Goal: Transaction & Acquisition: Purchase product/service

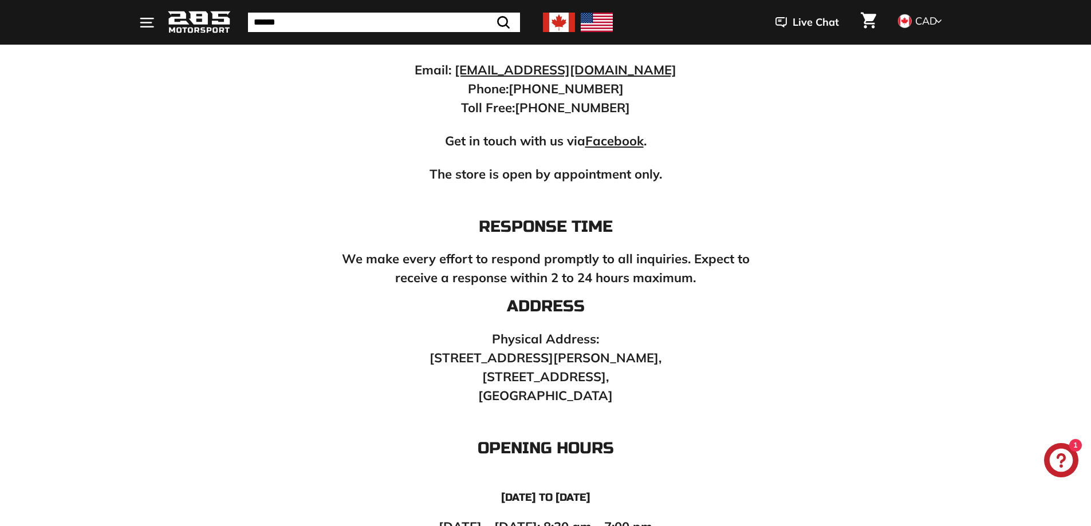
scroll to position [458, 0]
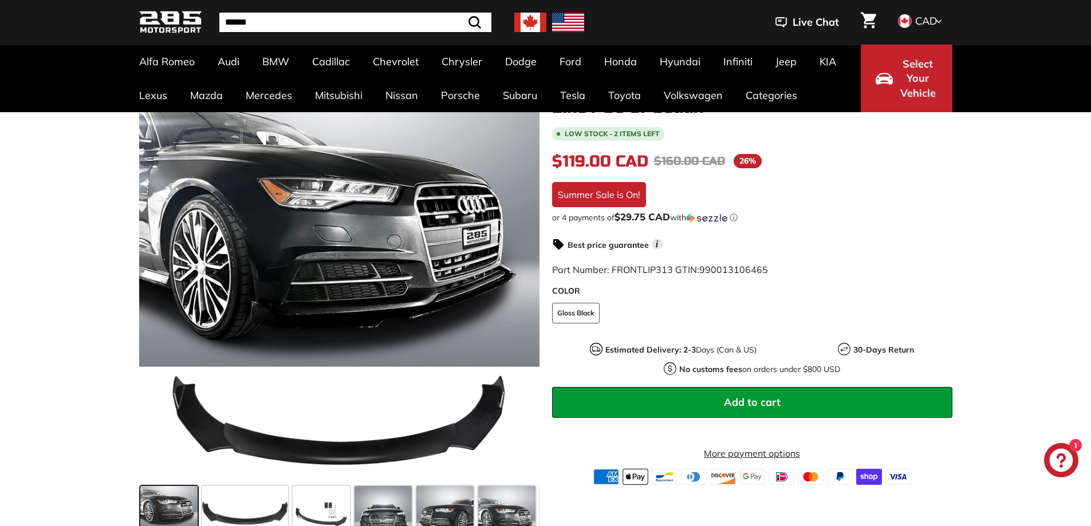
scroll to position [229, 0]
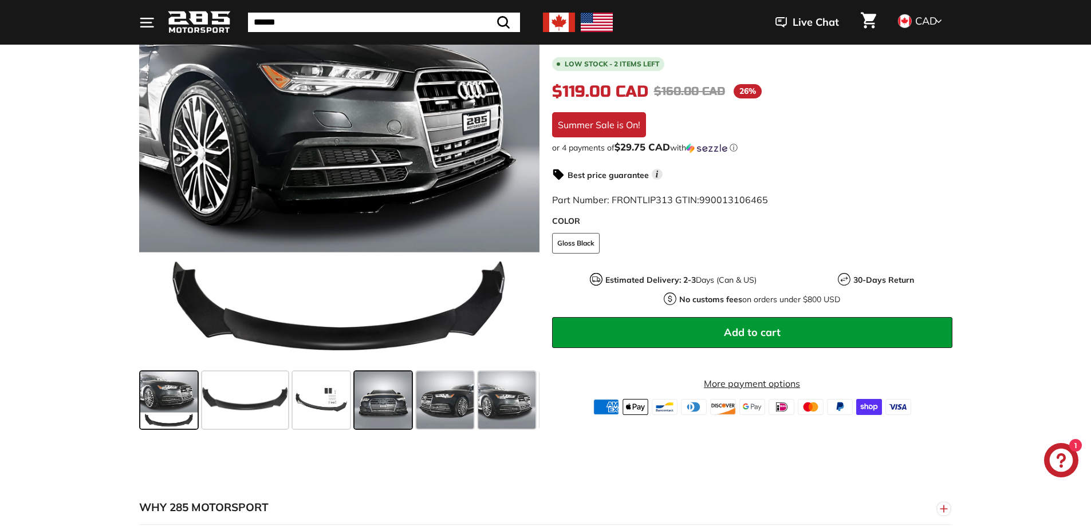
click at [372, 410] on span at bounding box center [383, 400] width 57 height 57
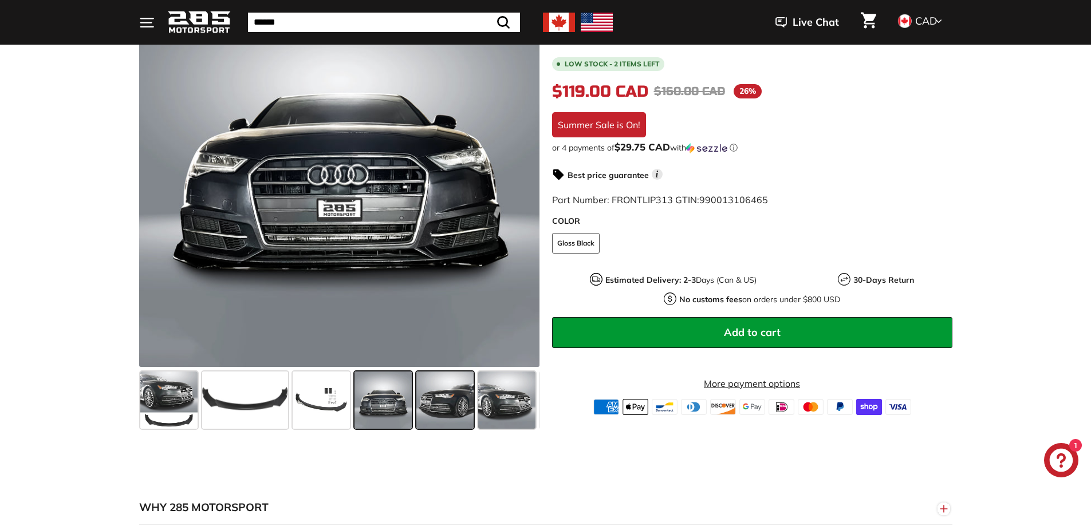
click at [452, 399] on span at bounding box center [444, 400] width 57 height 57
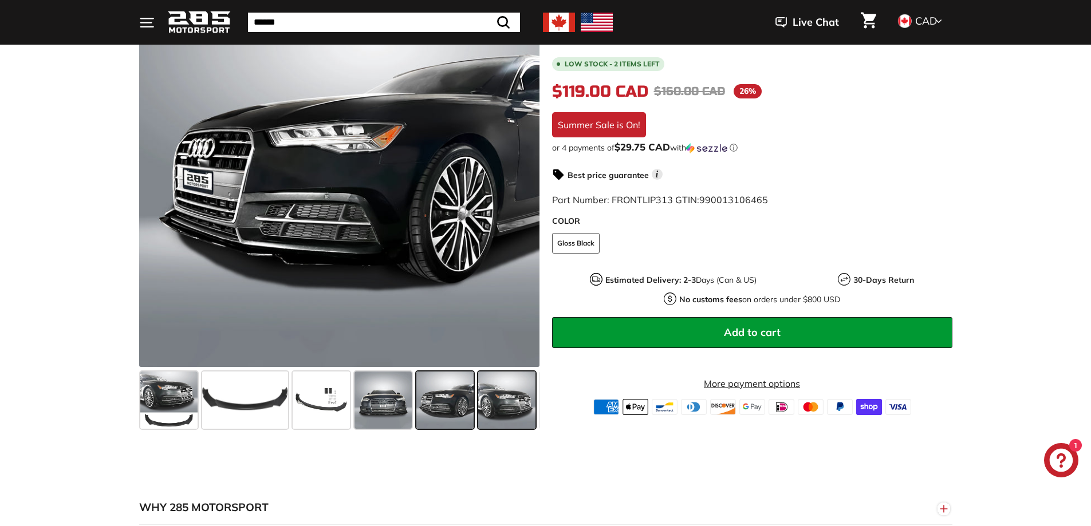
click at [492, 402] on span at bounding box center [506, 400] width 57 height 57
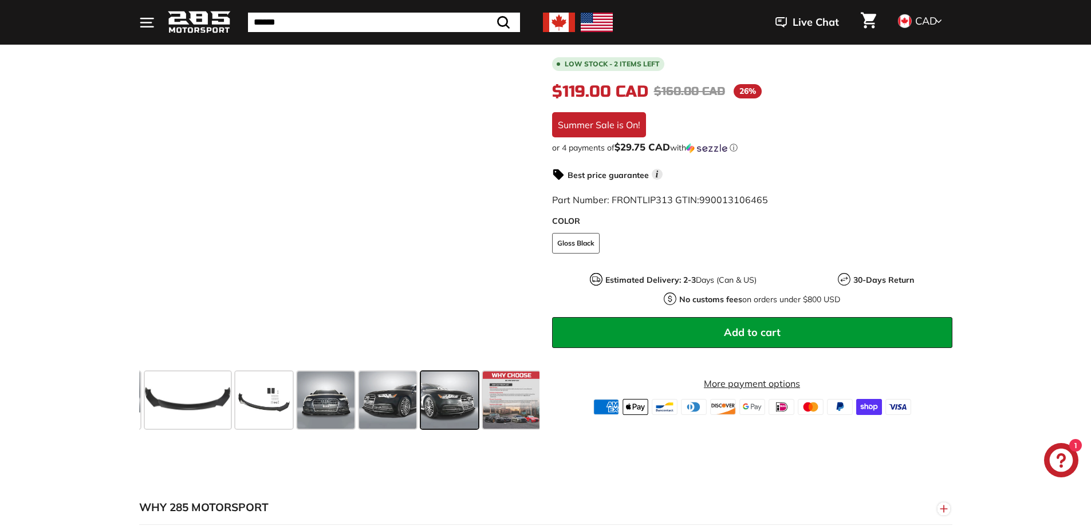
scroll to position [0, 60]
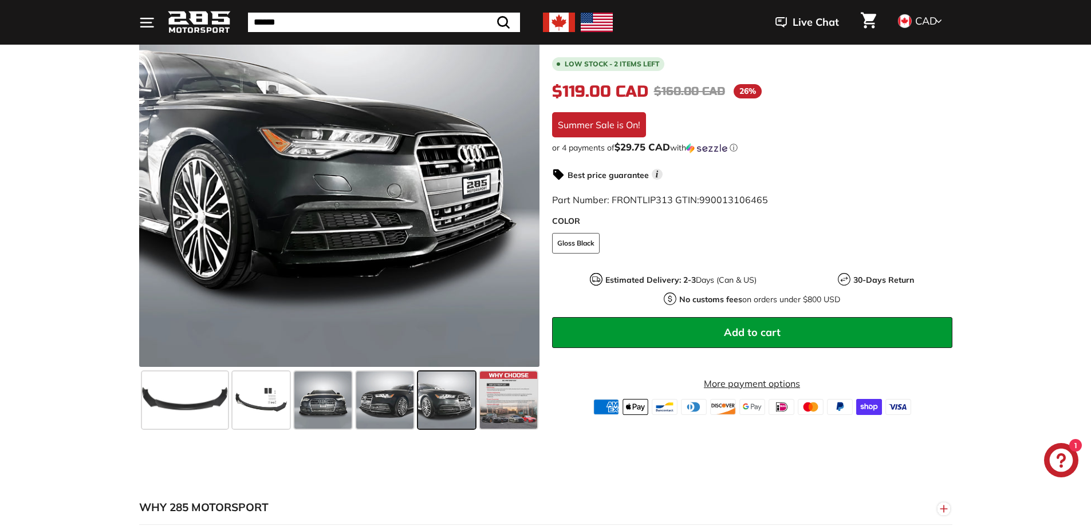
click at [453, 387] on span at bounding box center [446, 400] width 57 height 57
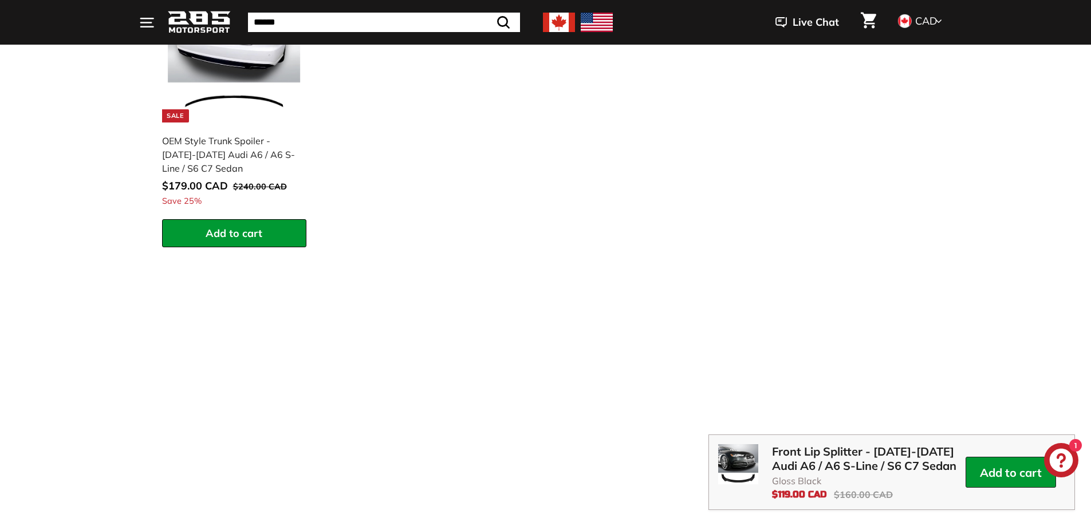
scroll to position [1260, 0]
